Goal: Task Accomplishment & Management: Manage account settings

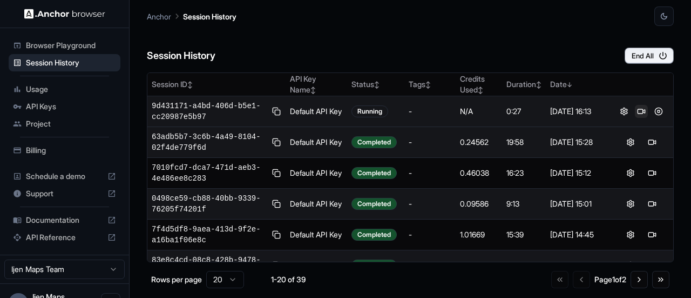
click at [637, 116] on button at bounding box center [641, 111] width 13 height 13
click at [654, 112] on button at bounding box center [659, 111] width 13 height 13
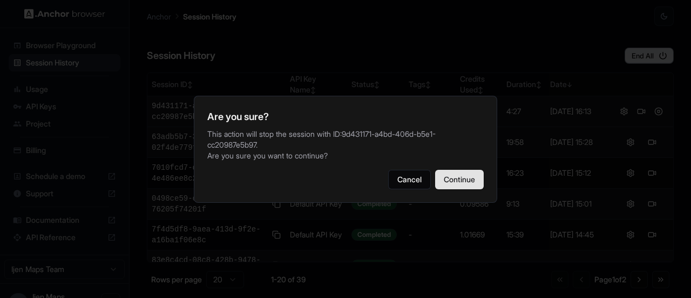
click at [444, 189] on button "Continue" at bounding box center [459, 179] width 49 height 19
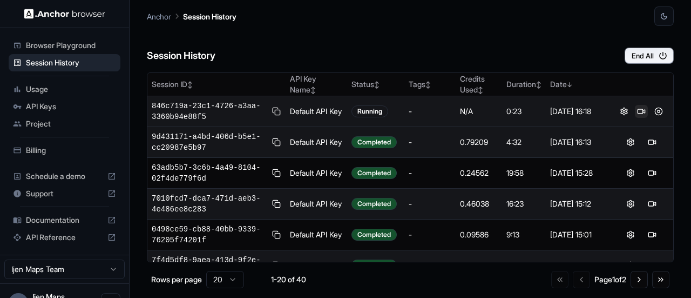
click at [638, 109] on button at bounding box center [641, 111] width 13 height 13
click at [655, 113] on button at bounding box center [659, 111] width 13 height 13
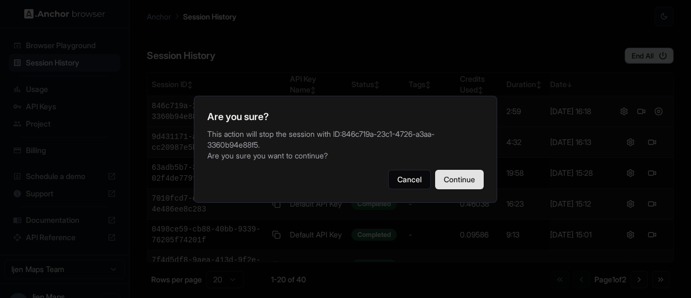
click at [469, 174] on button "Continue" at bounding box center [459, 179] width 49 height 19
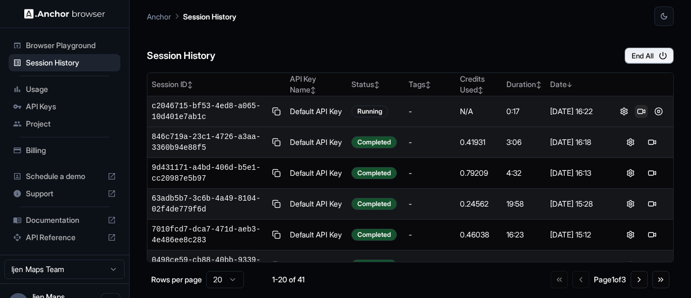
click at [636, 110] on button at bounding box center [641, 111] width 13 height 13
click at [653, 112] on button at bounding box center [659, 111] width 13 height 13
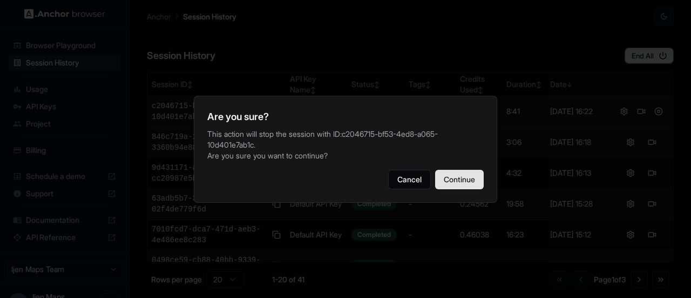
click at [457, 187] on button "Continue" at bounding box center [459, 179] width 49 height 19
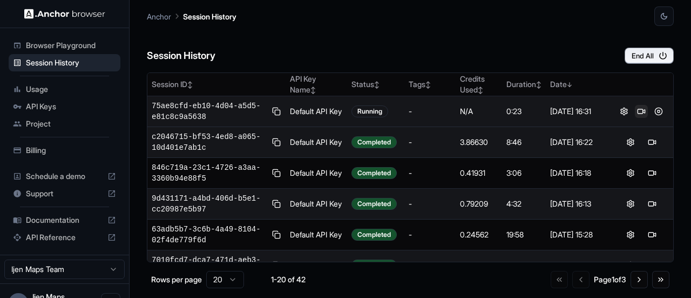
click at [637, 109] on button at bounding box center [641, 111] width 13 height 13
click at [654, 112] on button at bounding box center [659, 111] width 13 height 13
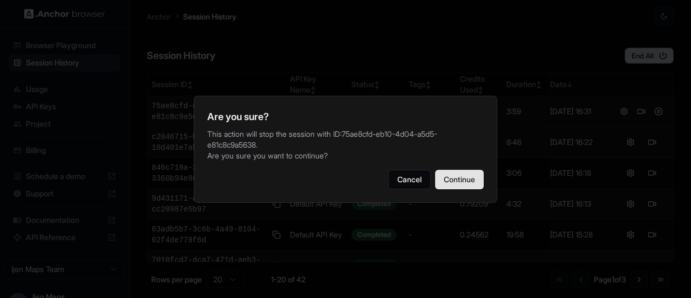
click at [456, 182] on button "Continue" at bounding box center [459, 179] width 49 height 19
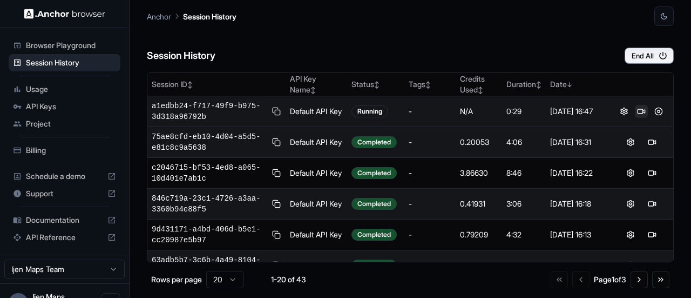
click at [636, 114] on button at bounding box center [641, 111] width 13 height 13
click at [195, 105] on span "a1edbb24-f717-49f9-b975-3d318a96792b" at bounding box center [210, 111] width 116 height 22
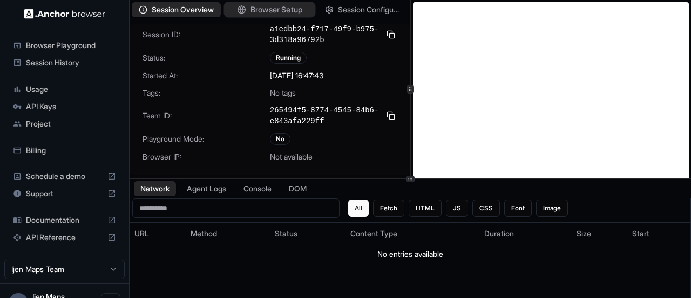
scroll to position [29, 0]
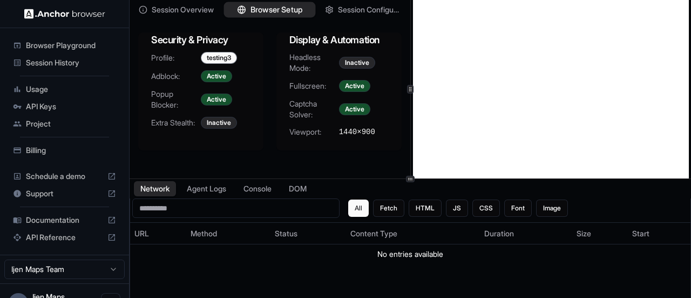
click at [284, 12] on span "Browser Setup" at bounding box center [277, 9] width 52 height 11
click at [350, 12] on span "Session Configuration" at bounding box center [370, 9] width 65 height 11
click at [275, 16] on button "Browser Setup" at bounding box center [270, 10] width 92 height 16
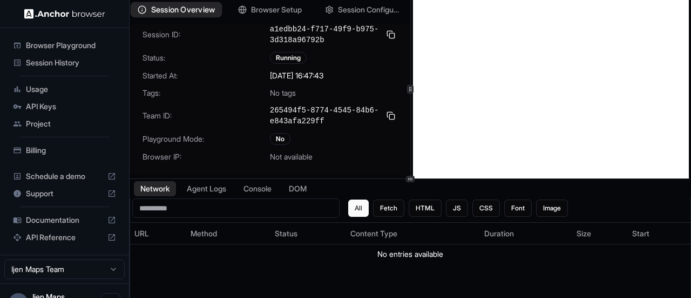
click at [187, 12] on span "Session Overview" at bounding box center [183, 9] width 64 height 11
click at [65, 58] on span "Session History" at bounding box center [71, 62] width 90 height 11
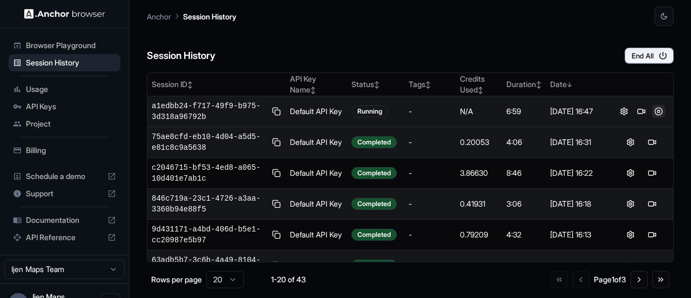
click at [655, 108] on button at bounding box center [659, 111] width 13 height 13
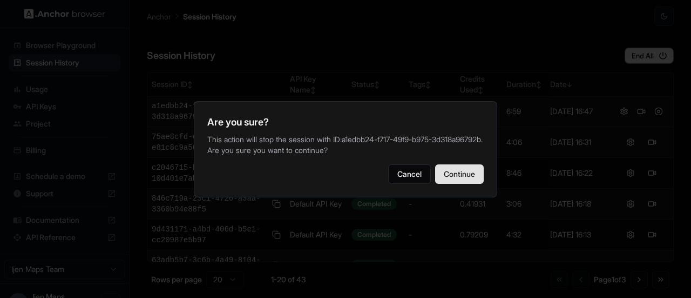
click at [468, 169] on button "Continue" at bounding box center [459, 173] width 49 height 19
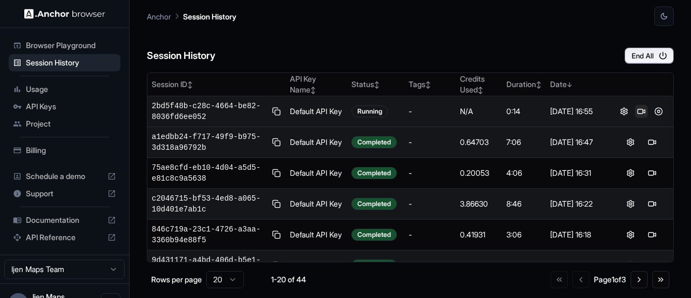
click at [635, 110] on button at bounding box center [641, 111] width 13 height 13
click at [653, 112] on button at bounding box center [659, 111] width 13 height 13
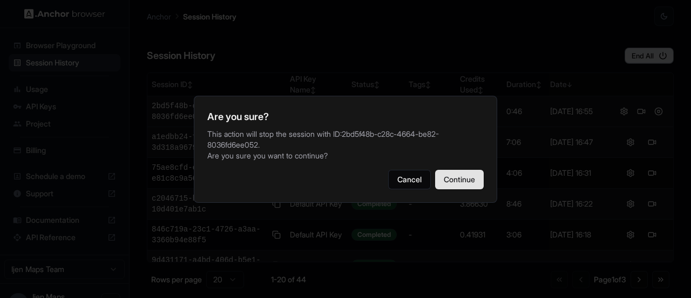
click at [463, 177] on button "Continue" at bounding box center [459, 179] width 49 height 19
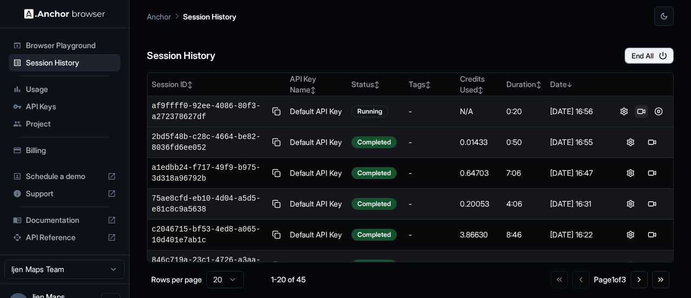
click at [635, 111] on button at bounding box center [641, 111] width 13 height 13
click at [660, 112] on button at bounding box center [659, 111] width 13 height 13
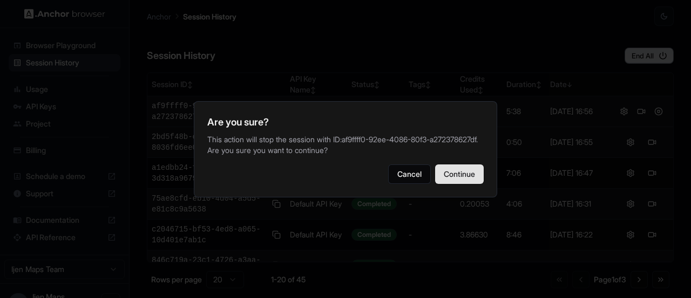
click at [474, 179] on button "Continue" at bounding box center [459, 173] width 49 height 19
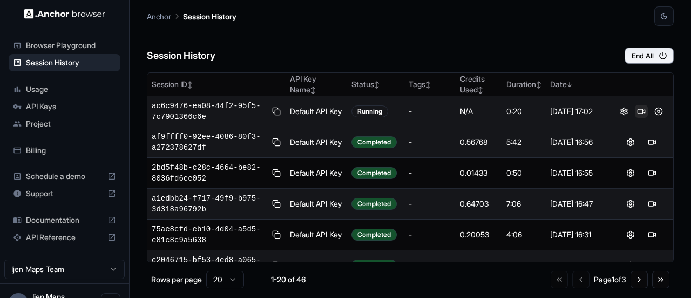
click at [635, 107] on button at bounding box center [641, 111] width 13 height 13
click at [639, 113] on button at bounding box center [641, 111] width 13 height 13
click at [635, 109] on button at bounding box center [641, 111] width 13 height 13
click at [656, 110] on button at bounding box center [659, 111] width 13 height 13
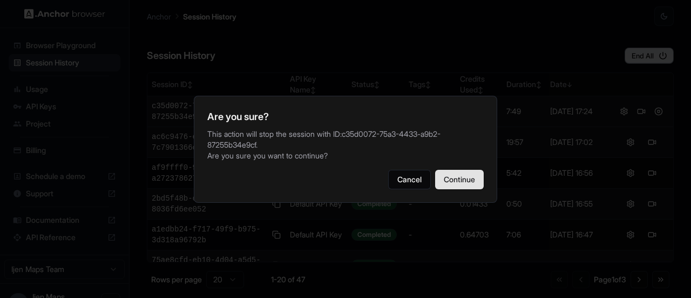
click at [472, 180] on button "Continue" at bounding box center [459, 179] width 49 height 19
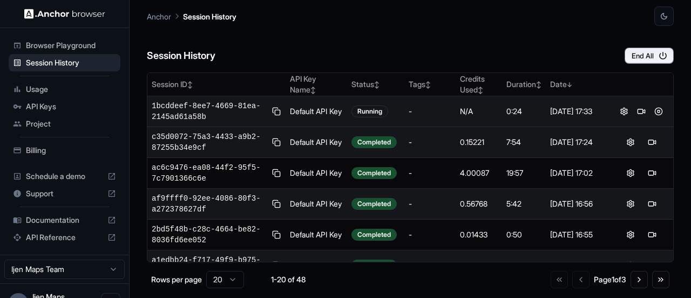
click at [629, 111] on div at bounding box center [641, 111] width 55 height 13
click at [635, 111] on button at bounding box center [641, 111] width 13 height 13
click at [635, 110] on button at bounding box center [641, 111] width 13 height 13
click at [635, 109] on button at bounding box center [641, 111] width 13 height 13
click at [639, 111] on button at bounding box center [641, 111] width 13 height 13
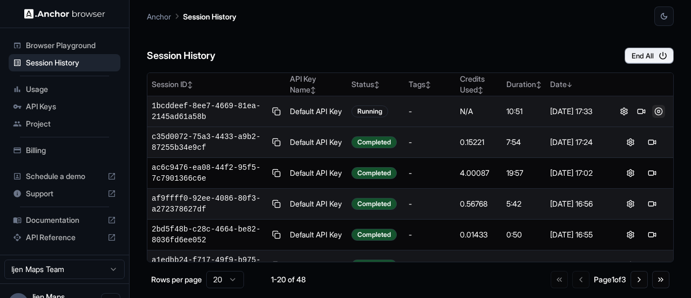
click at [654, 111] on button at bounding box center [659, 111] width 13 height 13
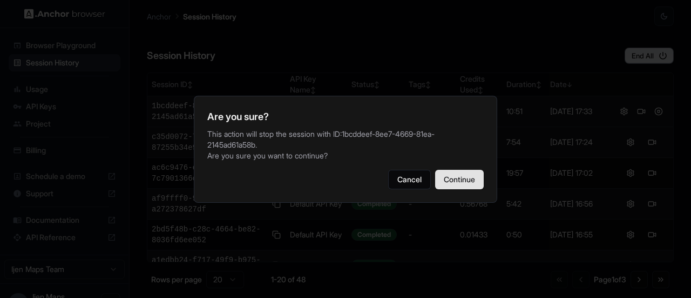
click at [476, 178] on button "Continue" at bounding box center [459, 179] width 49 height 19
